Goal: Navigation & Orientation: Find specific page/section

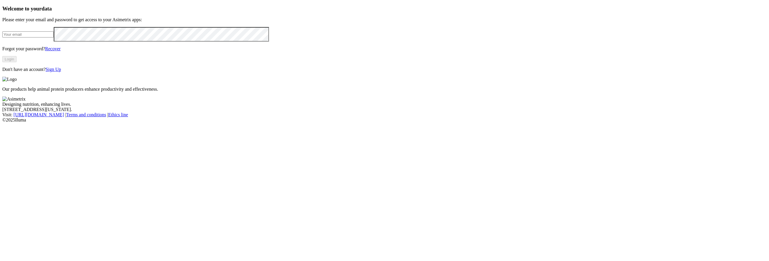
type input "[EMAIL_ADDRESS][DOMAIN_NAME]"
click at [17, 62] on button "Login" at bounding box center [9, 59] width 14 height 6
